Goal: Browse casually: Explore the website without a specific task or goal

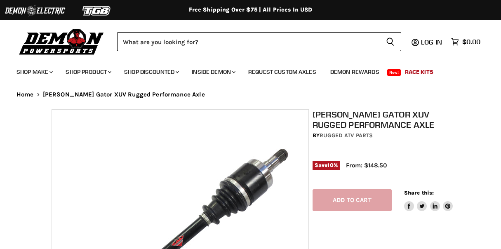
select select "******"
